Goal: Task Accomplishment & Management: Manage account settings

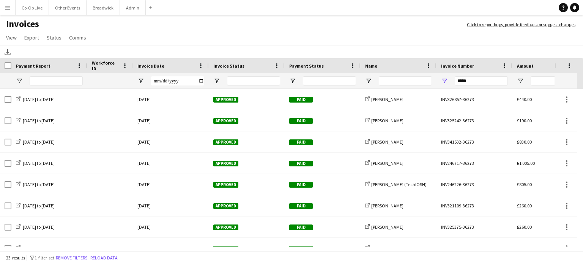
scroll to position [186, 0]
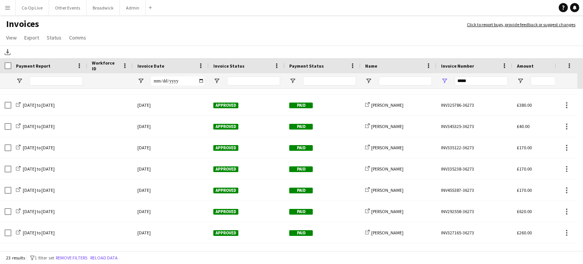
click at [8, 10] on app-icon "Menu" at bounding box center [8, 8] width 6 height 6
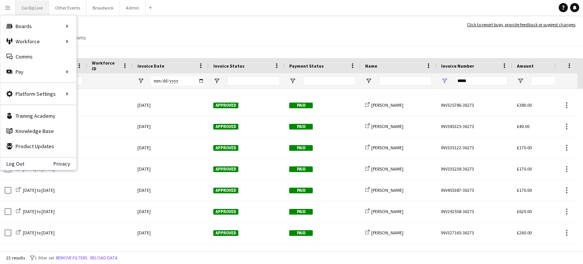
click at [24, 7] on button "Co-Op Live Close" at bounding box center [32, 7] width 33 height 15
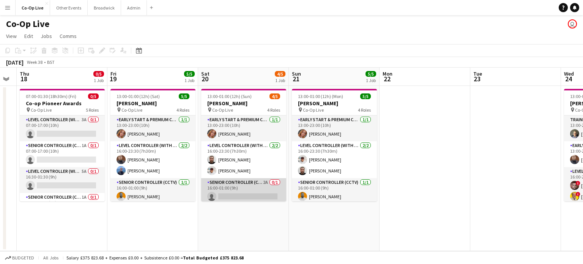
click at [223, 194] on app-card-role "Senior Controller (CCTV) 2A 0/1 16:00-01:00 (9h) single-neutral-actions" at bounding box center [243, 191] width 85 height 26
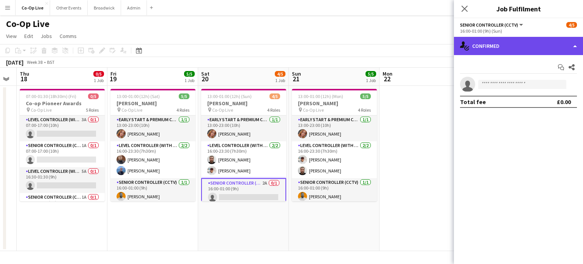
click at [536, 50] on div "single-neutral-actions-check-2 Confirmed" at bounding box center [518, 46] width 129 height 18
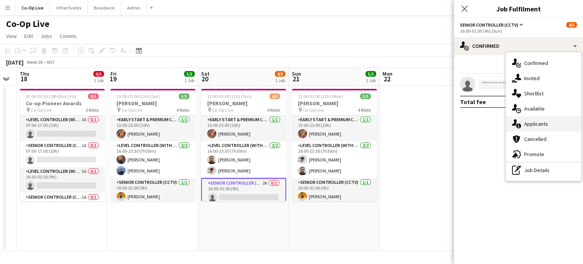
click at [532, 126] on span "Applicants" at bounding box center [536, 123] width 24 height 7
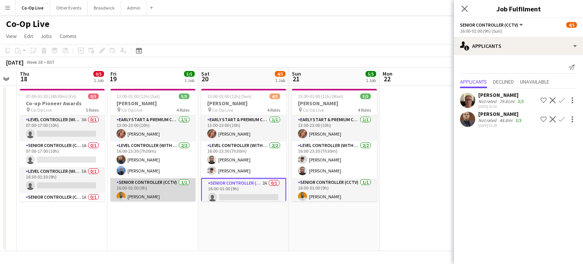
click at [141, 194] on app-card-role "Senior Controller (CCTV) [DATE] 16:00-01:00 (9h) [PERSON_NAME]" at bounding box center [153, 191] width 85 height 26
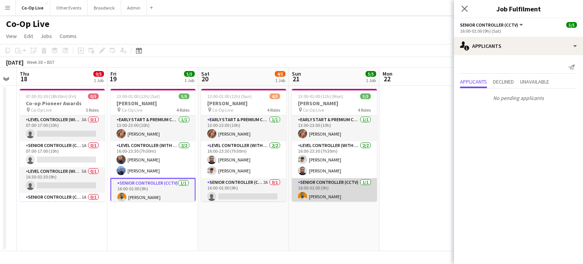
click at [325, 189] on app-card-role "Senior Controller (CCTV) [DATE] 16:00-01:00 (9h) [PERSON_NAME]" at bounding box center [334, 191] width 85 height 26
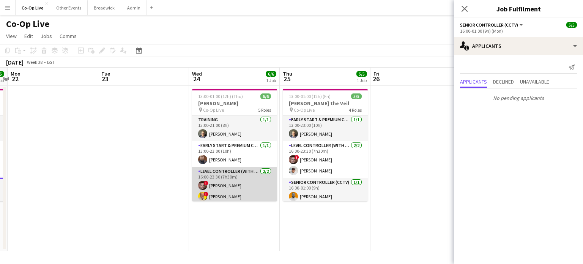
scroll to position [54, 0]
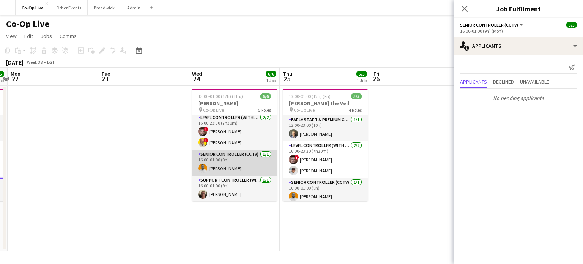
click at [231, 169] on app-card-role "Senior Controller (CCTV) [DATE] 16:00-01:00 (9h) [PERSON_NAME]" at bounding box center [234, 163] width 85 height 26
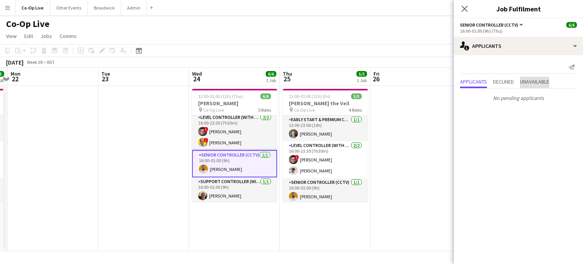
click at [533, 81] on span "Unavailable" at bounding box center [534, 81] width 29 height 5
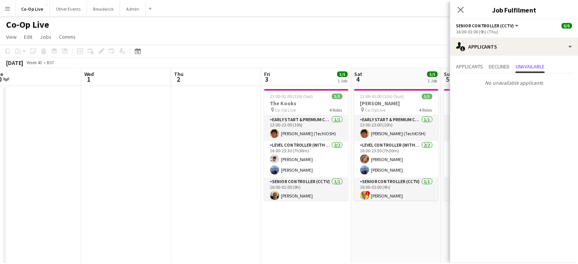
scroll to position [0, 311]
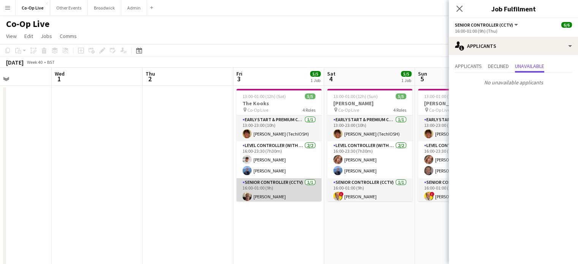
click at [294, 191] on app-card-role "Senior Controller (CCTV) [DATE] 16:00-01:00 (9h) [PERSON_NAME]" at bounding box center [278, 191] width 85 height 26
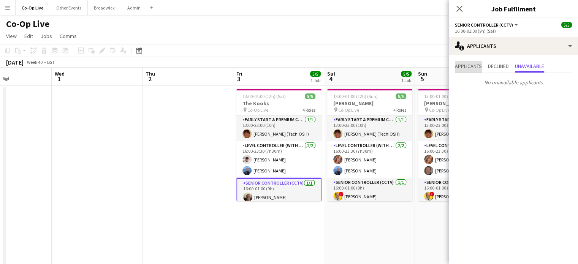
click at [474, 66] on span "Applicants" at bounding box center [468, 65] width 27 height 5
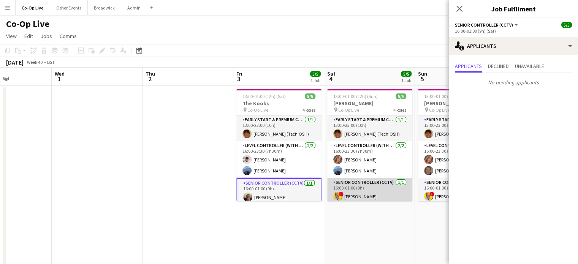
click at [359, 197] on app-card-role "Senior Controller (CCTV) [DATE] 16:00-01:00 (9h) ! [PERSON_NAME]" at bounding box center [369, 191] width 85 height 26
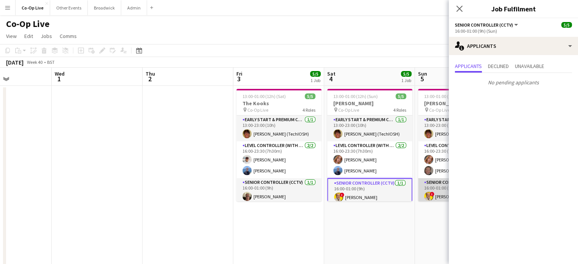
click at [421, 188] on app-card-role "Senior Controller (CCTV) [DATE] 16:00-01:00 (9h) ! [PERSON_NAME]" at bounding box center [460, 191] width 85 height 26
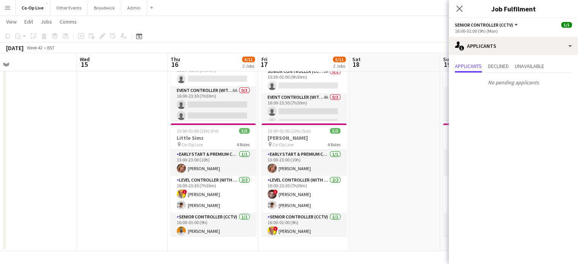
scroll to position [0, 289]
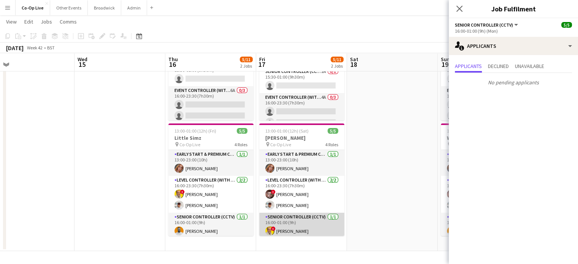
click at [287, 226] on app-card-role "Senior Controller (CCTV) [DATE] 16:00-01:00 (9h) ! [PERSON_NAME]" at bounding box center [301, 226] width 85 height 26
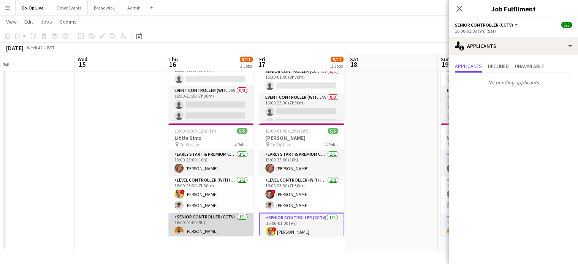
click at [215, 228] on app-card-role "Senior Controller (CCTV) [DATE] 16:00-01:00 (9h) [PERSON_NAME]" at bounding box center [210, 226] width 85 height 26
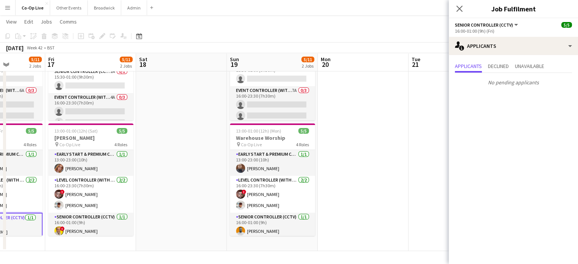
scroll to position [0, 318]
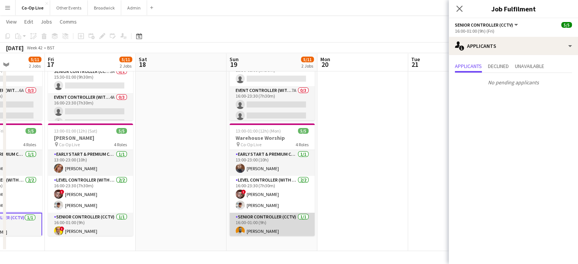
click at [272, 233] on app-card-role "Senior Controller (CCTV) [DATE] 16:00-01:00 (9h) [PERSON_NAME]" at bounding box center [271, 226] width 85 height 26
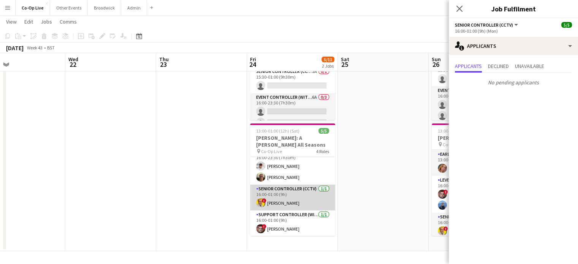
scroll to position [35, 0]
click at [288, 198] on app-card-role "Senior Controller (CCTV) [DATE] 16:00-01:00 (9h) ! [PERSON_NAME]" at bounding box center [292, 198] width 85 height 26
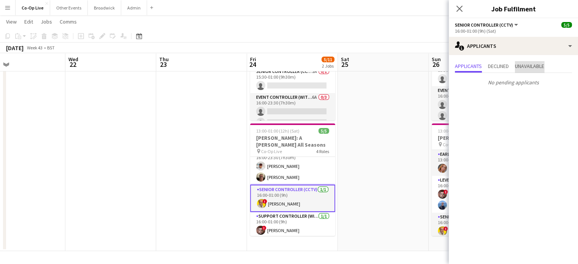
click at [532, 65] on span "Unavailable" at bounding box center [529, 65] width 29 height 5
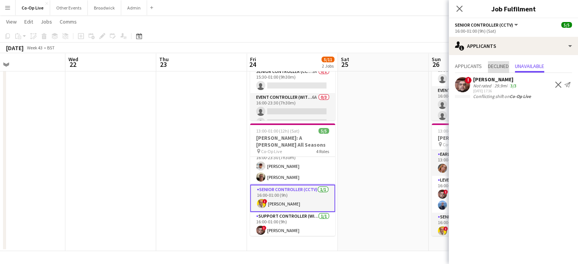
click at [500, 66] on span "Declined" at bounding box center [498, 65] width 21 height 5
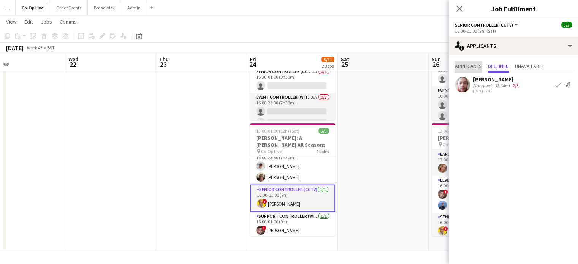
click at [468, 66] on span "Applicants" at bounding box center [468, 65] width 27 height 5
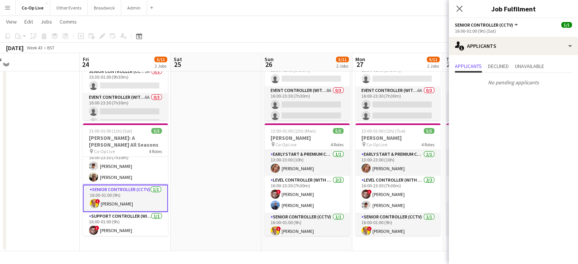
scroll to position [0, 284]
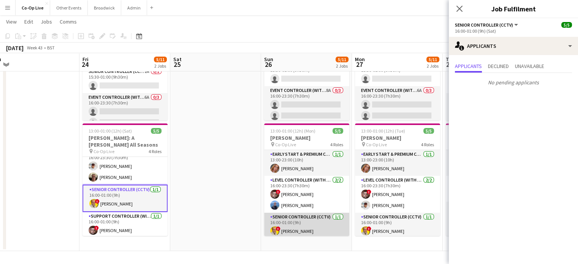
click at [296, 229] on app-card-role "Senior Controller (CCTV) [DATE] 16:00-01:00 (9h) ! [PERSON_NAME]" at bounding box center [306, 226] width 85 height 26
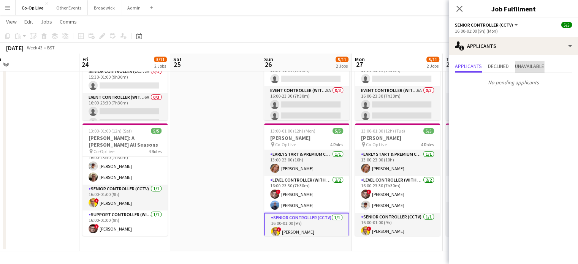
click at [526, 66] on span "Unavailable" at bounding box center [529, 65] width 29 height 5
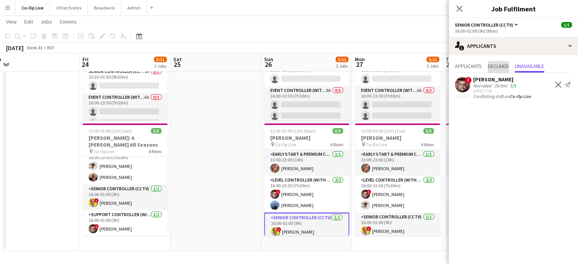
click at [495, 68] on span "Declined" at bounding box center [498, 65] width 21 height 5
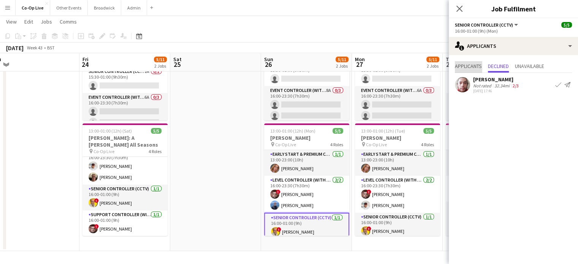
click at [466, 71] on span "Applicants" at bounding box center [468, 66] width 27 height 11
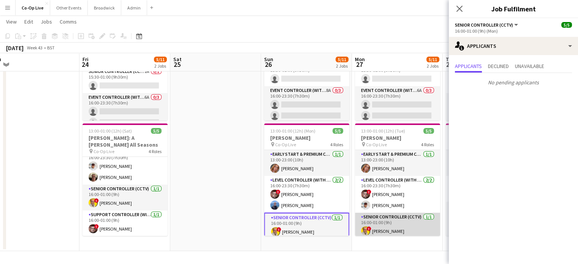
click at [390, 227] on app-card-role "Senior Controller (CCTV) [DATE] 16:00-01:00 (9h) ! [PERSON_NAME]" at bounding box center [397, 226] width 85 height 26
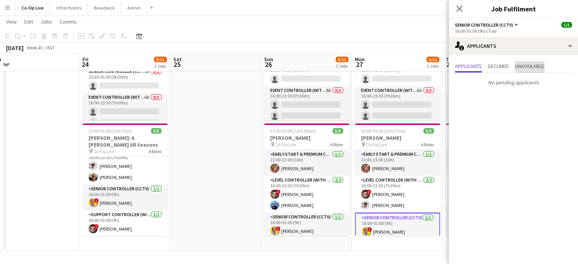
click at [529, 65] on span "Unavailable" at bounding box center [529, 65] width 29 height 5
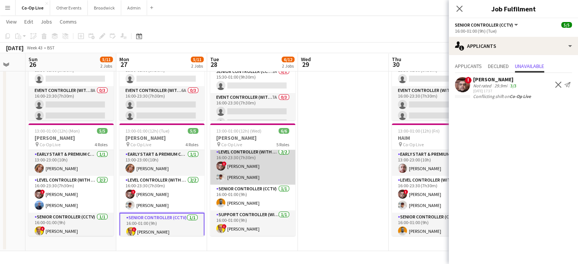
scroll to position [54, 0]
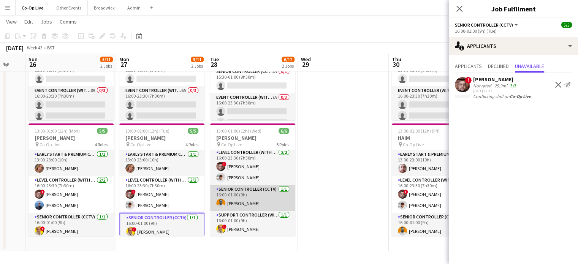
click at [245, 200] on app-card-role "Senior Controller (CCTV) [DATE] 16:00-01:00 (9h) [PERSON_NAME]" at bounding box center [252, 198] width 85 height 26
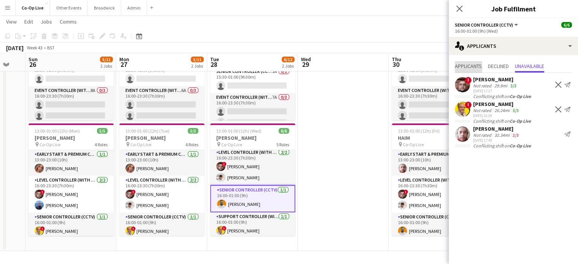
click at [471, 65] on span "Applicants" at bounding box center [468, 65] width 27 height 5
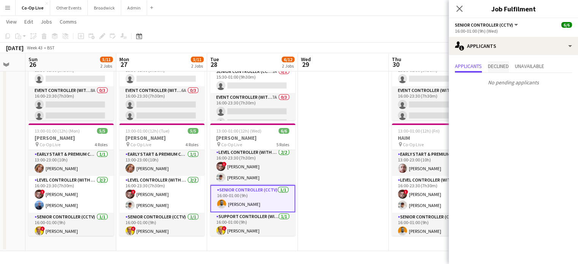
click at [498, 63] on span "Declined" at bounding box center [498, 65] width 21 height 5
click at [526, 65] on span "Unavailable" at bounding box center [529, 65] width 29 height 5
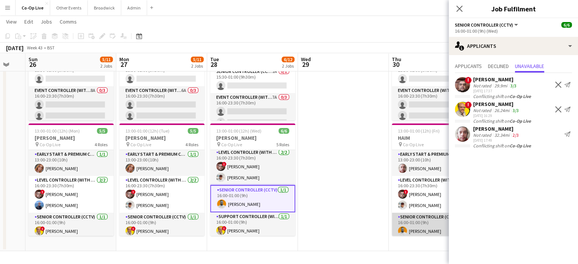
click at [409, 223] on app-card-role "Senior Controller (CCTV) [DATE] 16:00-01:00 (9h) [PERSON_NAME]" at bounding box center [434, 226] width 85 height 26
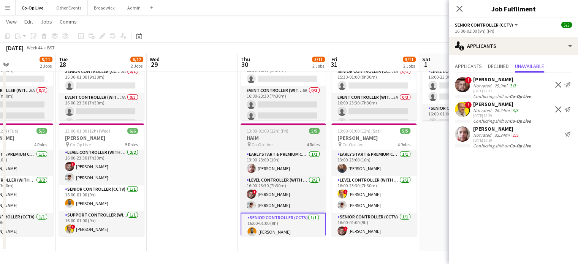
scroll to position [0, 218]
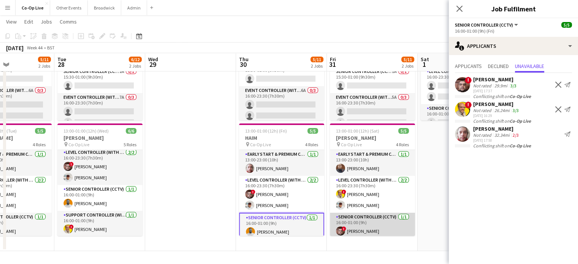
click at [356, 232] on app-card-role "Senior Controller (CCTV) [DATE] 16:00-01:00 (9h) ! [PERSON_NAME]" at bounding box center [372, 226] width 85 height 26
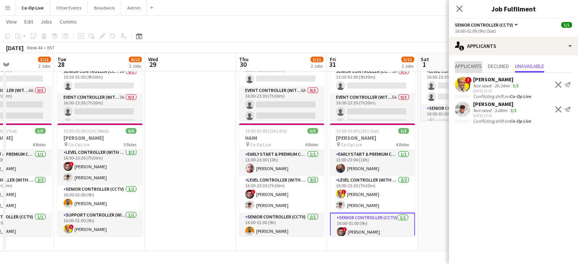
click at [481, 63] on span "Applicants" at bounding box center [468, 65] width 27 height 5
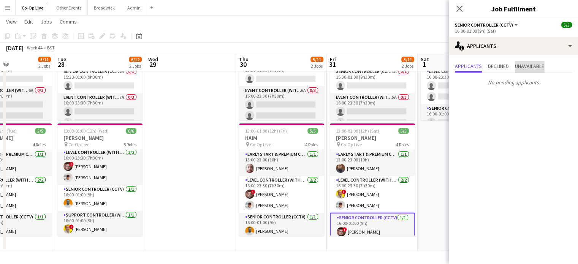
click at [529, 65] on span "Unavailable" at bounding box center [529, 65] width 29 height 5
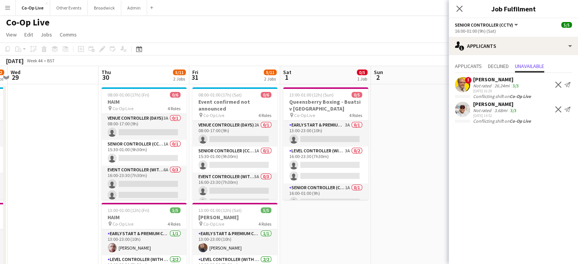
scroll to position [3, 0]
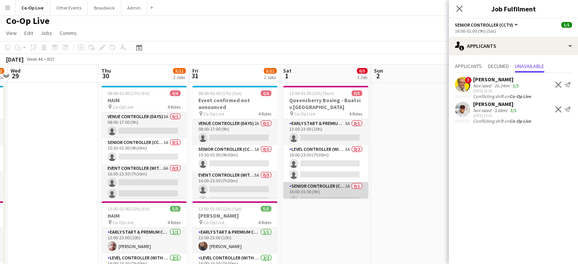
click at [341, 188] on app-card-role "Senior Controller (CCTV) 1A 0/1 16:00-01:00 (9h) single-neutral-actions" at bounding box center [325, 195] width 85 height 26
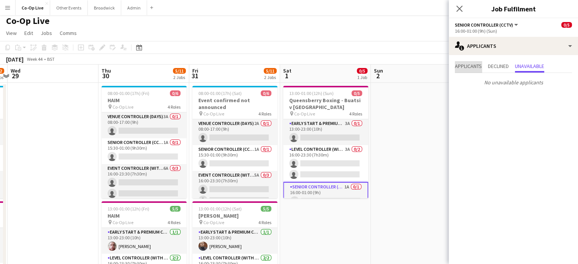
click at [472, 69] on span "Applicants" at bounding box center [468, 66] width 27 height 11
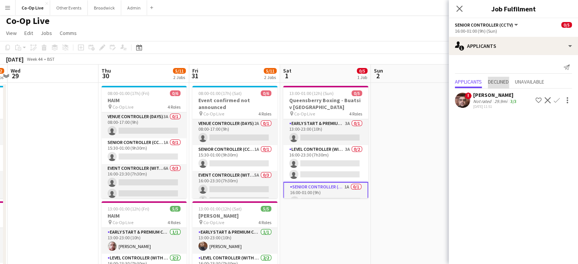
click at [502, 81] on span "Declined" at bounding box center [498, 81] width 21 height 5
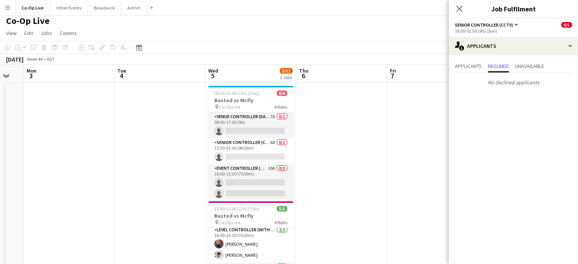
scroll to position [80, 0]
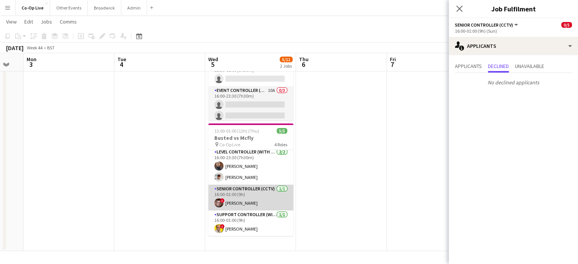
click at [251, 193] on app-card-role "Senior Controller (CCTV) [DATE] 16:00-01:00 (9h) ! [PERSON_NAME]" at bounding box center [250, 198] width 85 height 26
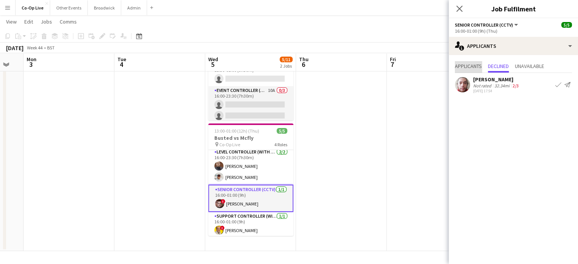
click at [467, 68] on span "Applicants" at bounding box center [468, 65] width 27 height 5
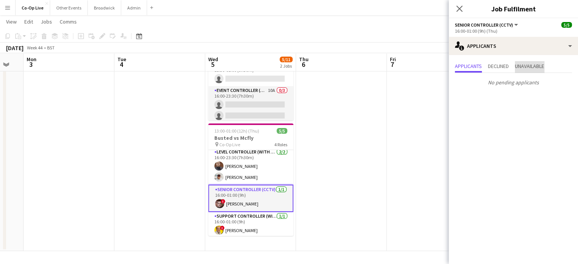
click at [532, 67] on span "Unavailable" at bounding box center [529, 65] width 29 height 5
click at [503, 64] on span "Declined" at bounding box center [498, 65] width 21 height 5
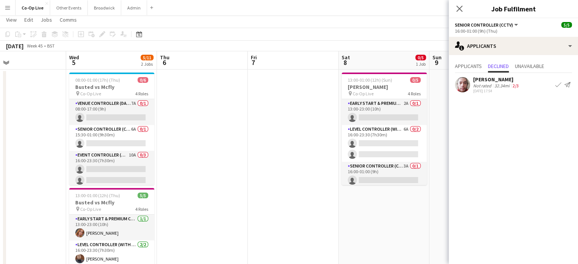
scroll to position [24, 0]
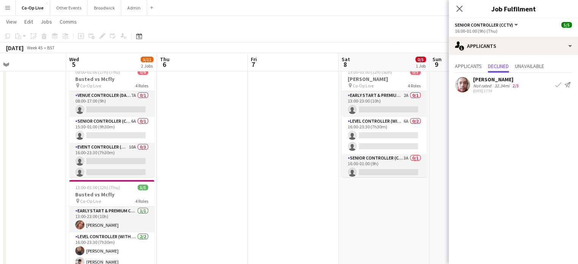
click at [396, 174] on app-card-role "Senior Controller (CCTV) 3A 0/1 16:00-01:00 (9h) single-neutral-actions" at bounding box center [383, 167] width 85 height 26
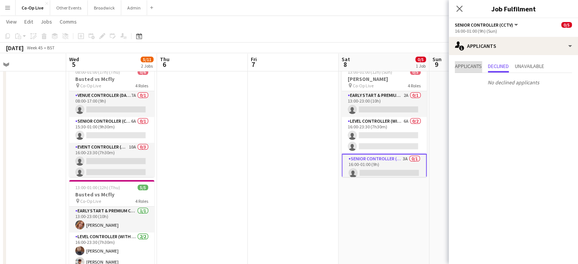
click at [463, 71] on span "Applicants" at bounding box center [468, 66] width 27 height 11
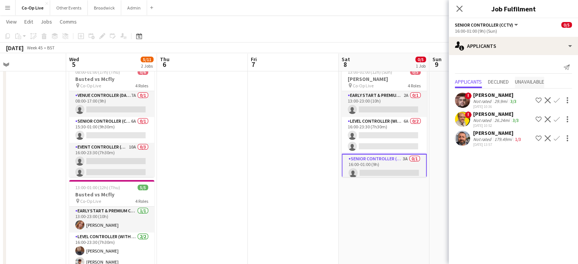
click at [534, 77] on span "Unavailable" at bounding box center [529, 82] width 29 height 11
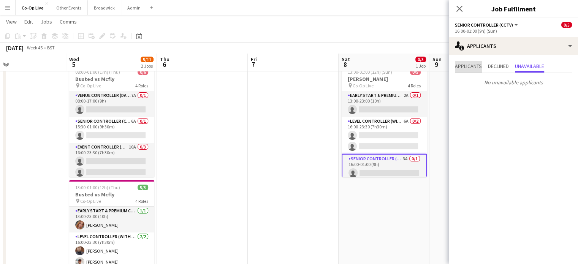
click at [465, 66] on span "Applicants" at bounding box center [468, 65] width 27 height 5
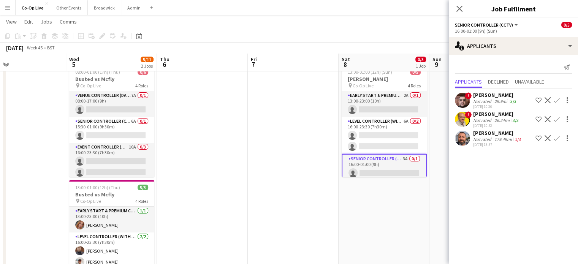
click at [466, 139] on app-user-avatar at bounding box center [462, 138] width 15 height 15
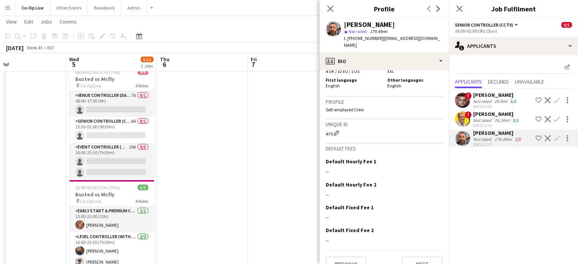
scroll to position [0, 0]
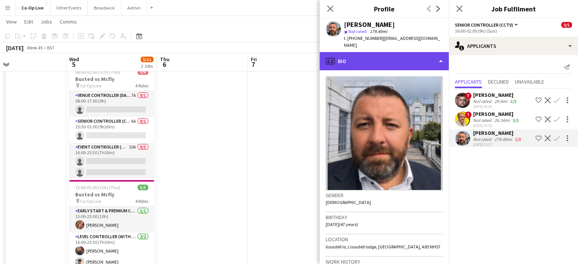
click at [440, 56] on div "profile Bio" at bounding box center [383, 61] width 129 height 18
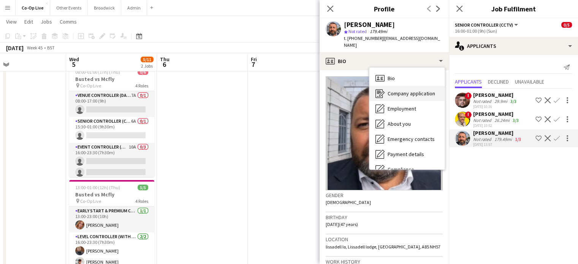
click at [420, 90] on span "Company application" at bounding box center [410, 93] width 47 height 7
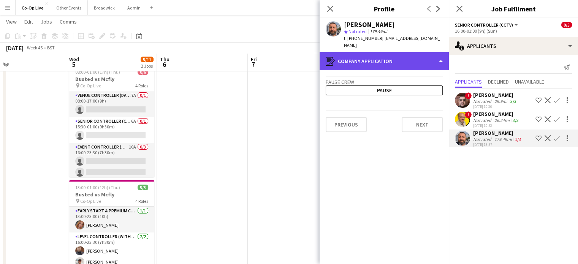
click at [437, 54] on div "register Company application" at bounding box center [383, 61] width 129 height 18
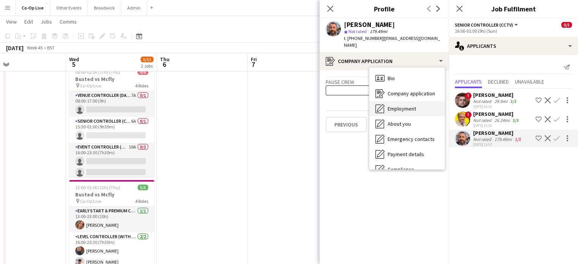
click at [413, 105] on span "Employment" at bounding box center [401, 108] width 28 height 7
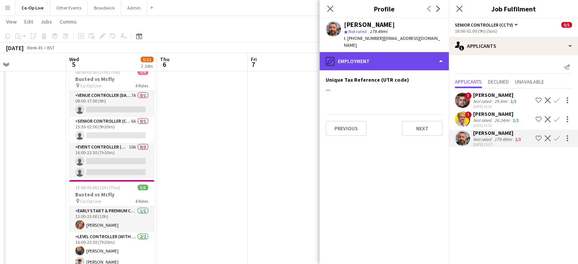
click at [443, 52] on div "pencil4 Employment" at bounding box center [383, 61] width 129 height 18
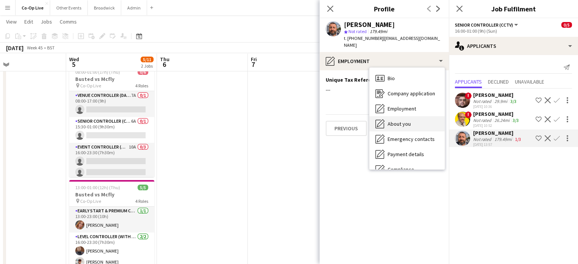
click at [409, 120] on span "About you" at bounding box center [398, 123] width 23 height 7
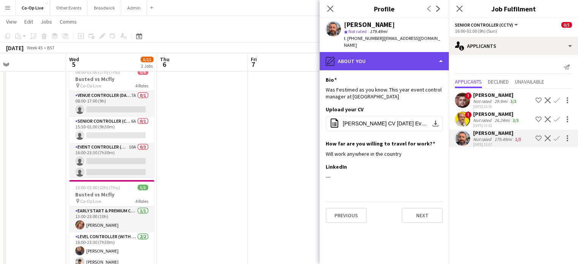
click at [441, 52] on div "pencil4 About you" at bounding box center [383, 61] width 129 height 18
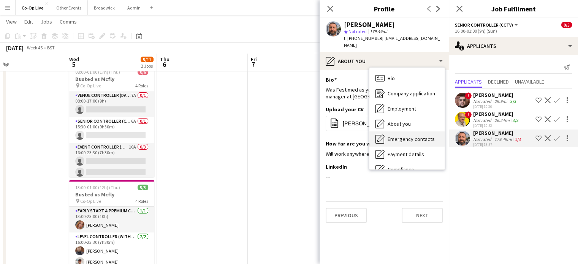
click at [420, 136] on span "Emergency contacts" at bounding box center [410, 139] width 47 height 7
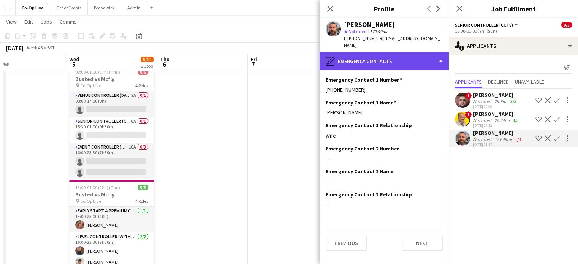
click at [441, 52] on div "pencil4 Emergency contacts" at bounding box center [383, 61] width 129 height 18
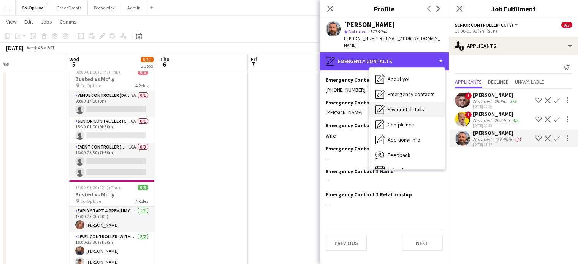
scroll to position [56, 0]
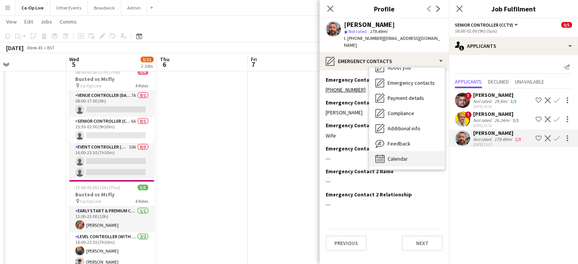
click at [410, 151] on div "Calendar Calendar" at bounding box center [406, 158] width 75 height 15
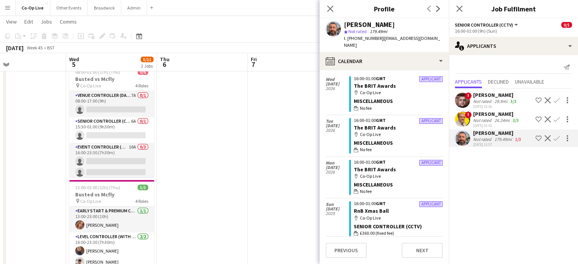
scroll to position [0, 0]
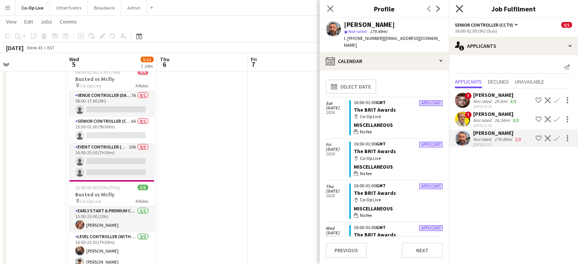
click at [460, 9] on icon "Close pop-in" at bounding box center [458, 8] width 7 height 7
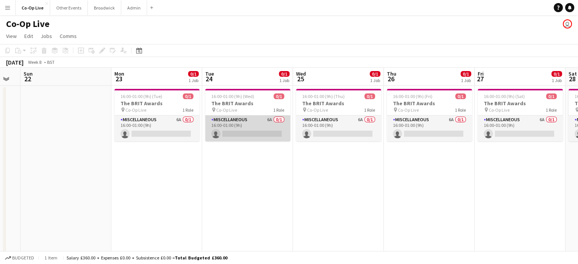
scroll to position [0, 160]
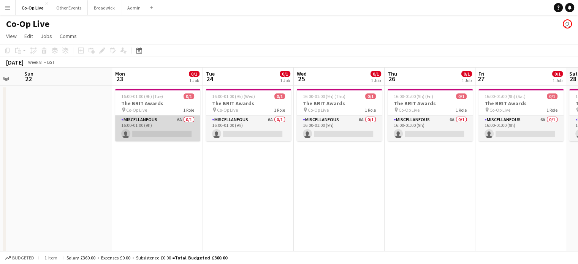
click at [178, 124] on app-card-role "Miscellaneous 6A 0/1 16:00-01:00 (9h) single-neutral-actions" at bounding box center [157, 128] width 85 height 26
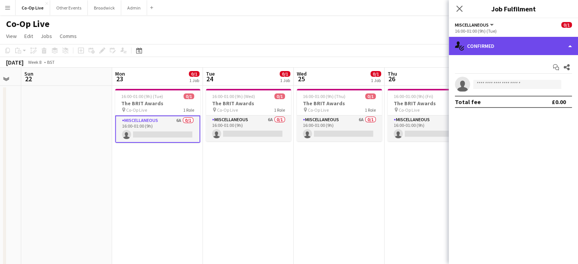
click at [477, 50] on div "single-neutral-actions-check-2 Confirmed" at bounding box center [512, 46] width 129 height 18
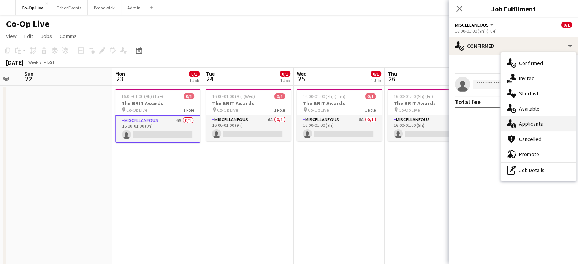
click at [524, 129] on div "single-neutral-actions-information Applicants" at bounding box center [537, 123] width 75 height 15
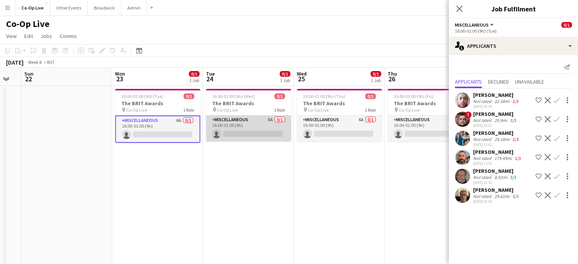
click at [217, 118] on app-card-role "Miscellaneous 6A 0/1 16:00-01:00 (9h) single-neutral-actions" at bounding box center [248, 128] width 85 height 26
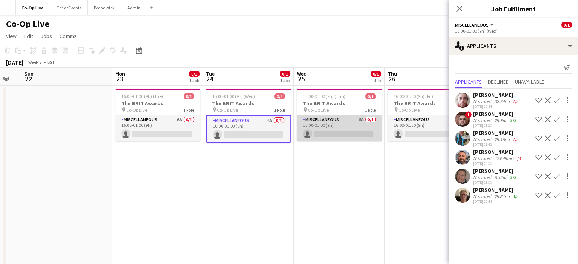
click at [320, 126] on app-card-role "Miscellaneous 6A 0/1 16:00-01:00 (9h) single-neutral-actions" at bounding box center [339, 128] width 85 height 26
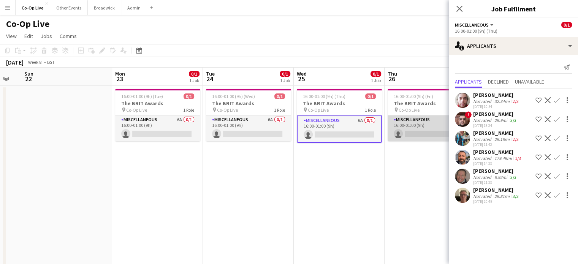
click at [393, 127] on app-card-role "Miscellaneous 6A 0/1 16:00-01:00 (9h) single-neutral-actions" at bounding box center [429, 128] width 85 height 26
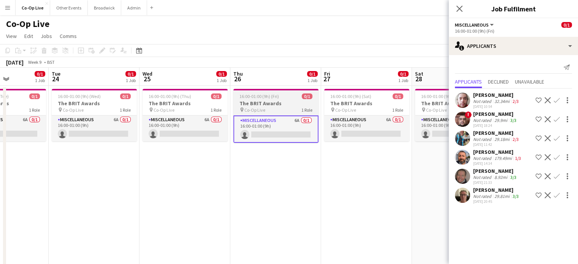
scroll to position [0, 316]
click at [393, 127] on app-card-role "Miscellaneous 6A 0/1 16:00-01:00 (9h) single-neutral-actions" at bounding box center [364, 128] width 85 height 26
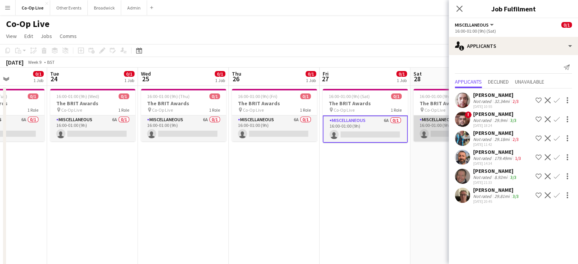
click at [425, 123] on app-card-role "Miscellaneous 6A 0/1 16:00-01:00 (9h) single-neutral-actions" at bounding box center [455, 128] width 85 height 26
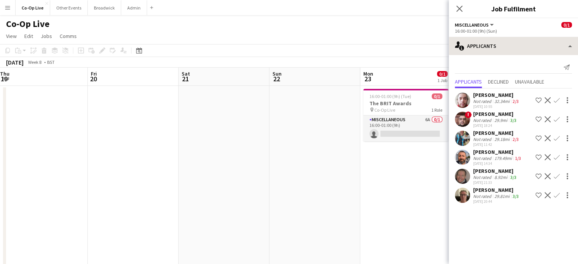
scroll to position [0, 182]
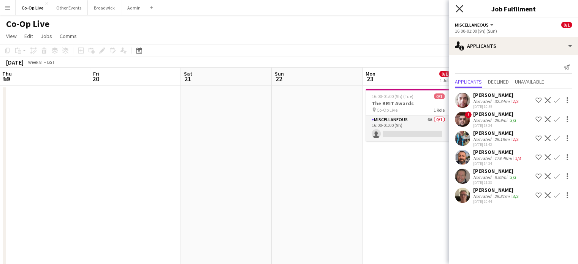
click at [460, 11] on icon "Close pop-in" at bounding box center [458, 8] width 7 height 7
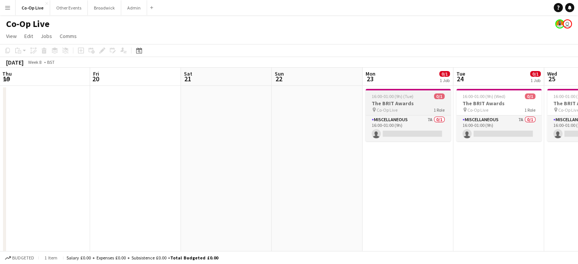
click at [399, 106] on h3 "The BRIT Awards" at bounding box center [407, 103] width 85 height 7
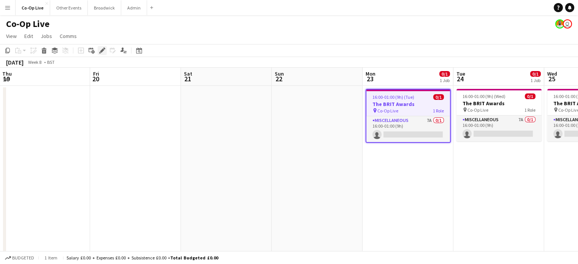
click at [99, 50] on icon "Edit" at bounding box center [102, 50] width 6 height 6
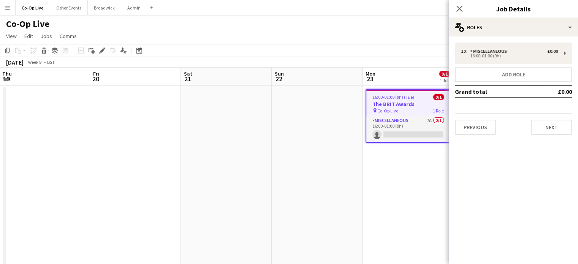
click at [215, 38] on app-page-menu "View Day view expanded Day view collapsed Month view Date picker Jump to [DATE]…" at bounding box center [289, 37] width 578 height 14
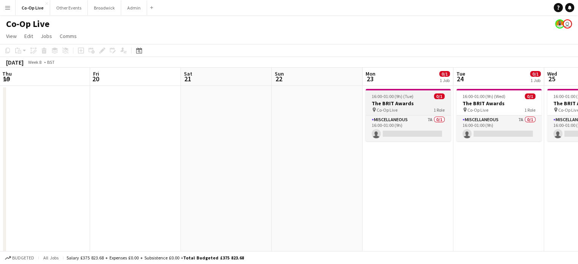
click at [420, 106] on h3 "The BRIT Awards" at bounding box center [407, 103] width 85 height 7
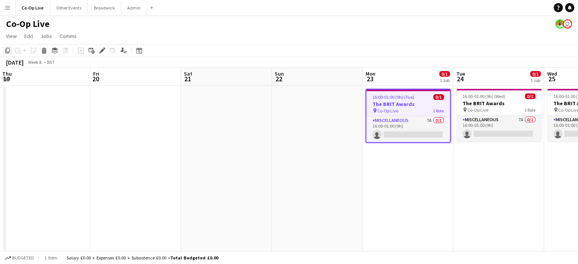
click at [6, 52] on icon "Copy" at bounding box center [8, 50] width 6 height 6
click at [294, 106] on app-date-cell at bounding box center [317, 209] width 91 height 246
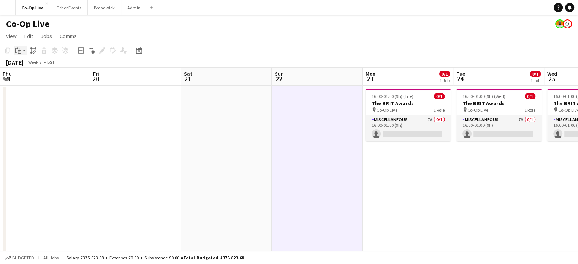
click at [20, 53] on icon "Paste" at bounding box center [18, 50] width 6 height 6
click at [31, 66] on link "Paste Ctrl+V" at bounding box center [55, 65] width 71 height 7
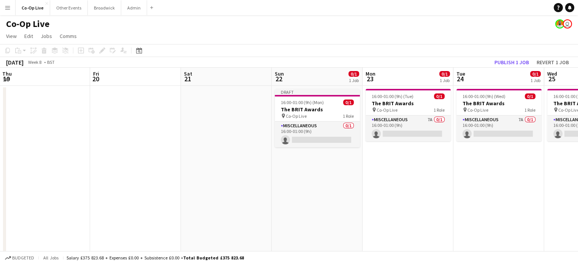
click at [282, 22] on div "Co-Op Live user" at bounding box center [289, 22] width 578 height 14
click at [516, 62] on button "Publish 1 job" at bounding box center [511, 62] width 41 height 10
